Goal: Transaction & Acquisition: Purchase product/service

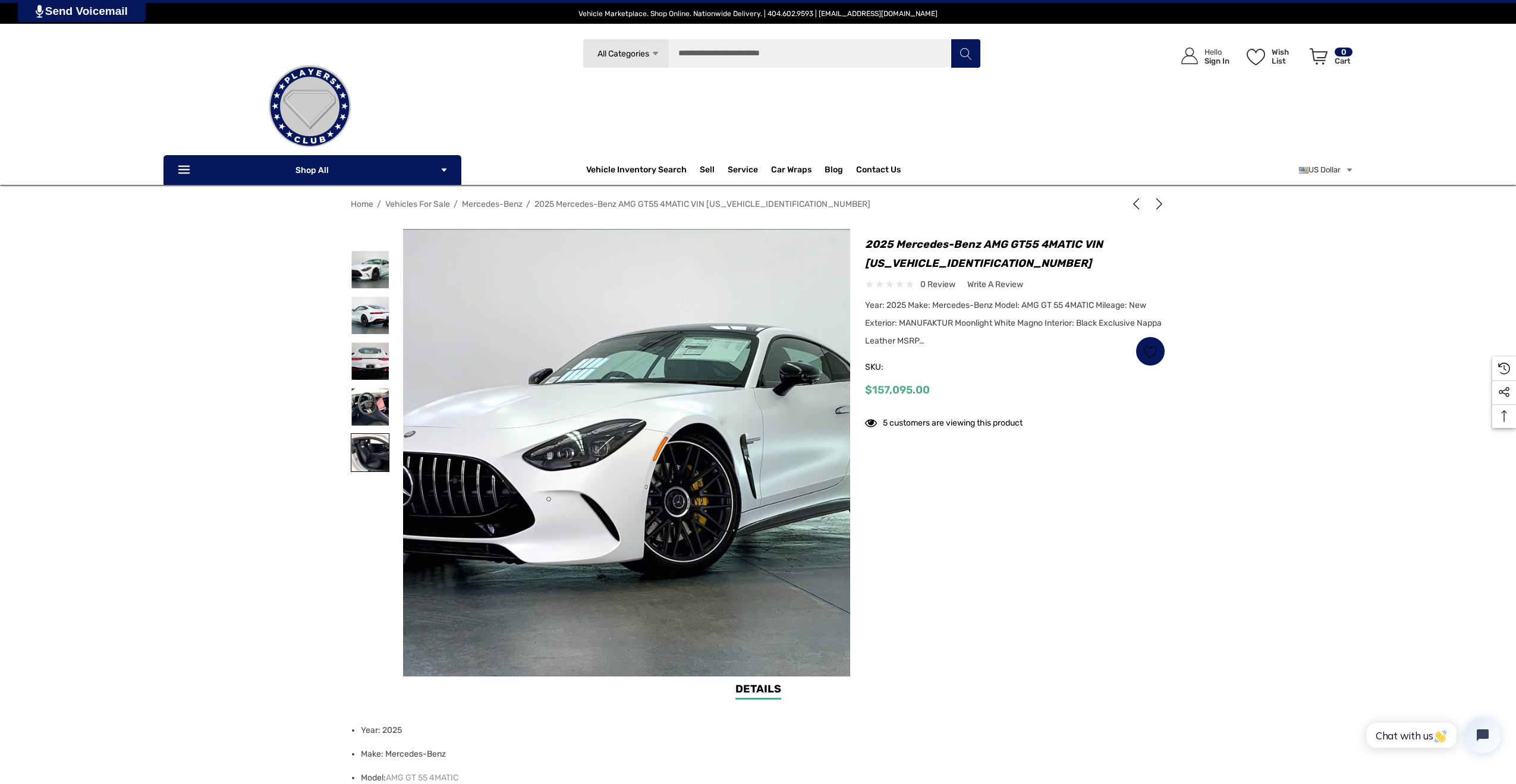
click at [371, 448] on img at bounding box center [370, 452] width 37 height 37
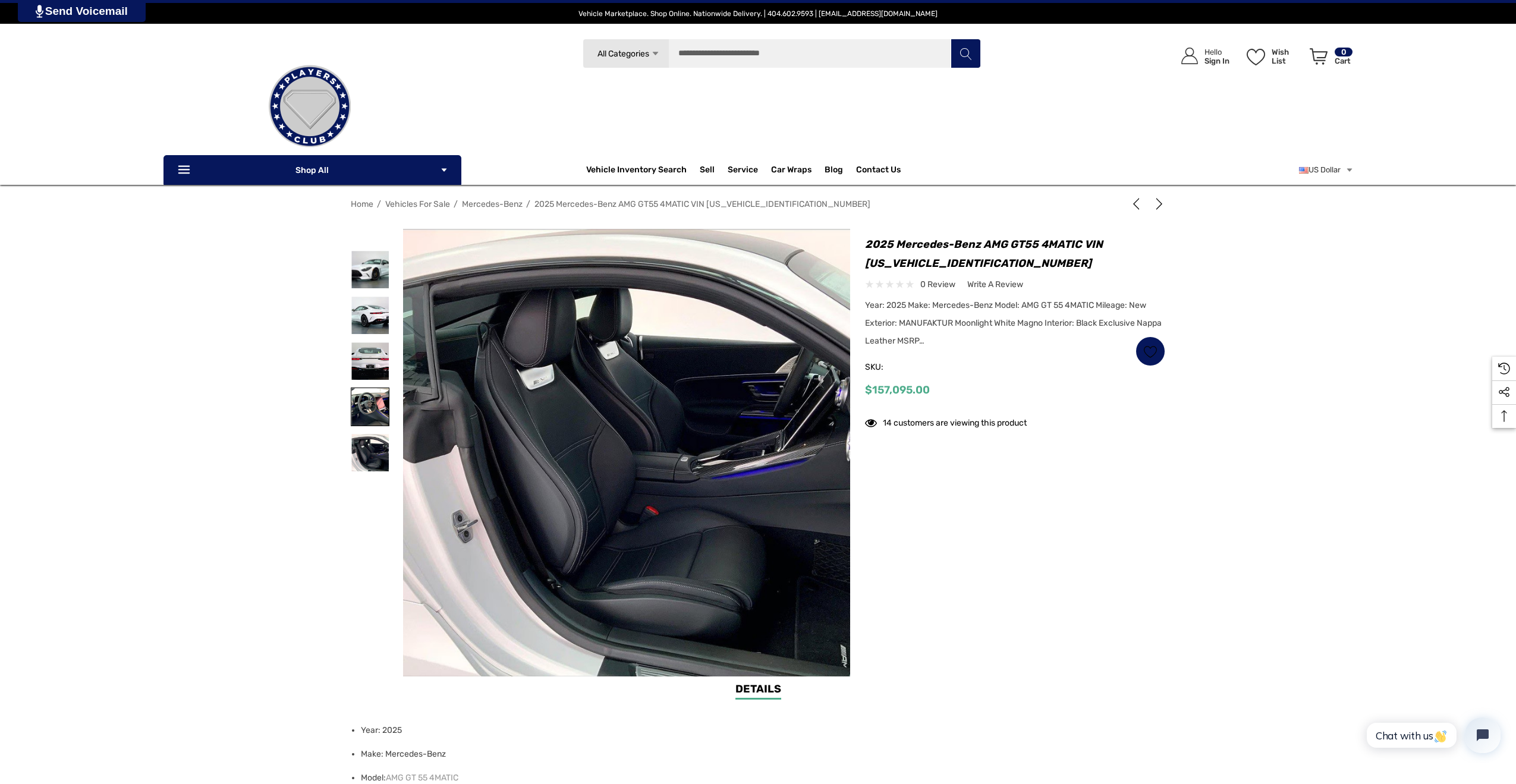
click at [367, 397] on img at bounding box center [370, 407] width 37 height 37
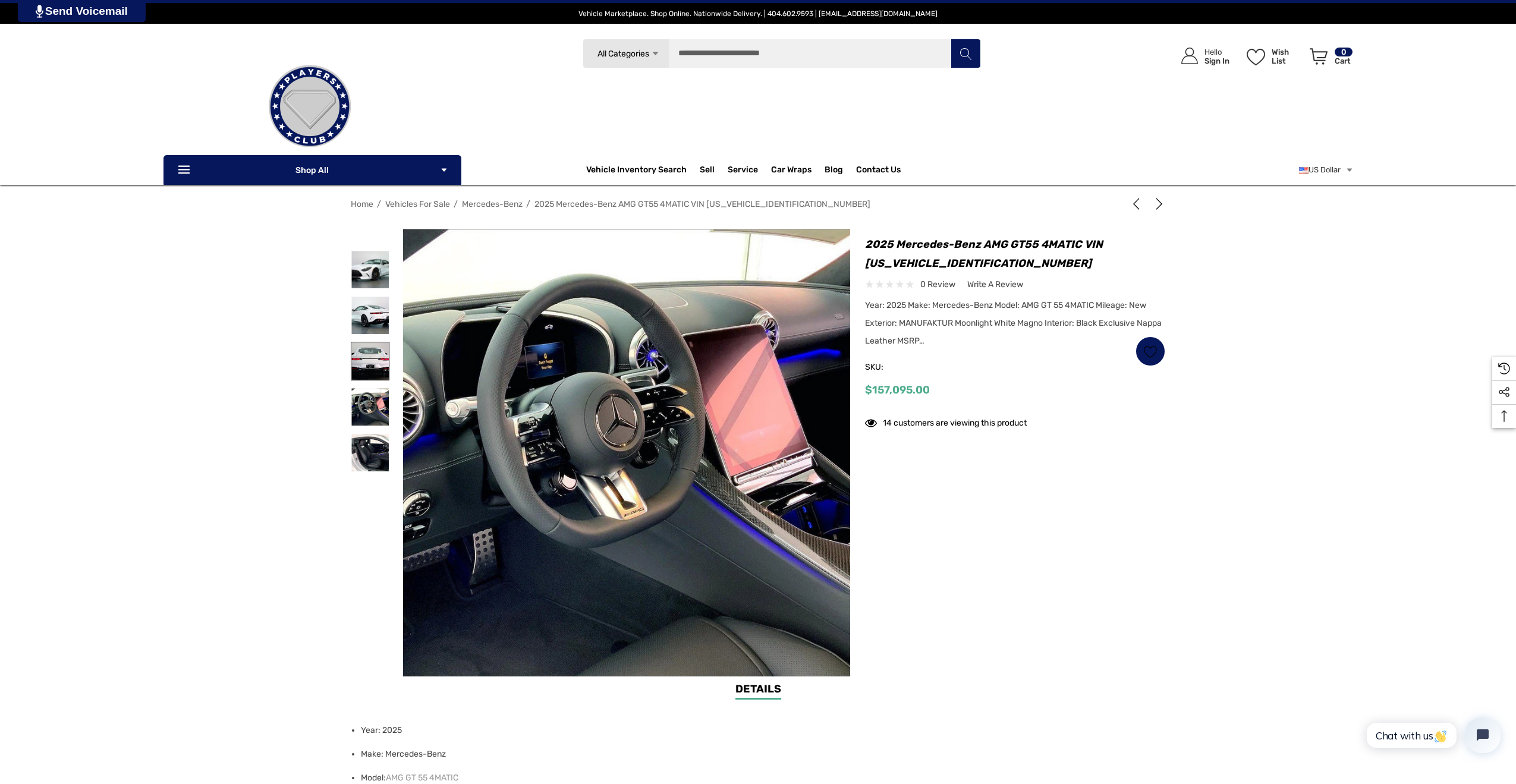
click at [369, 355] on img at bounding box center [370, 361] width 37 height 37
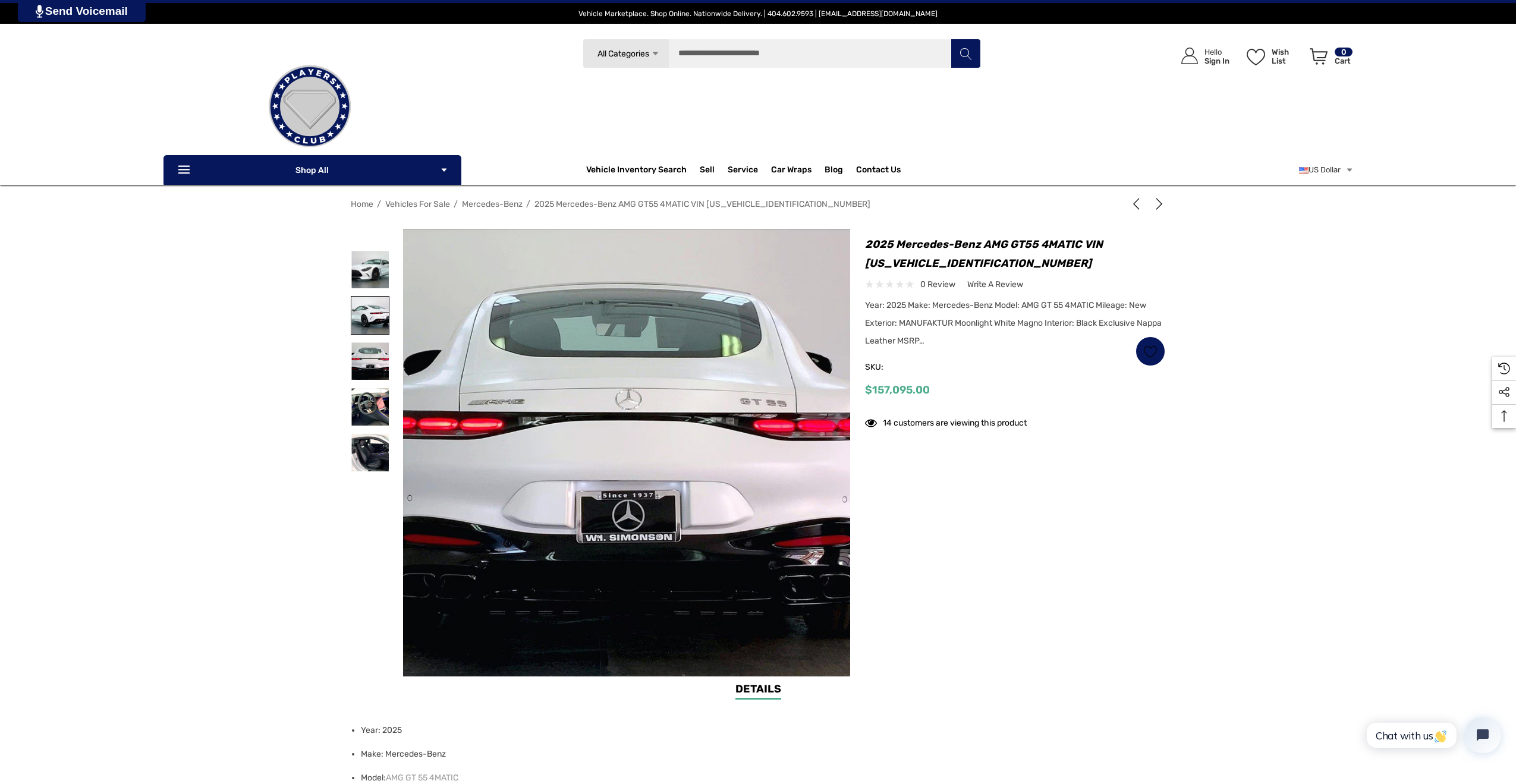
click at [357, 315] on img at bounding box center [370, 315] width 37 height 37
